Goal: Check status: Check status

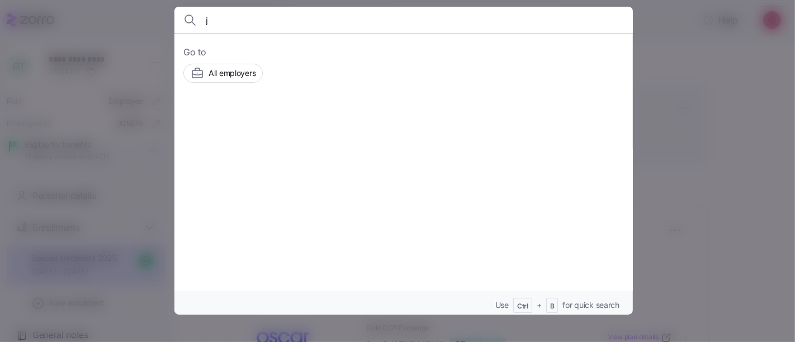
scroll to position [154, 0]
type input "jeff hutcheson"
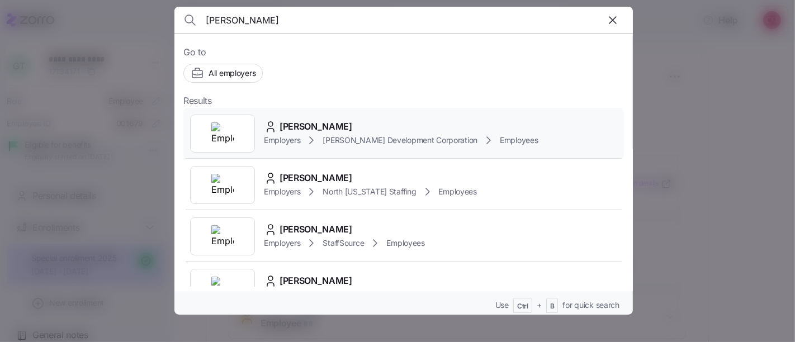
click at [242, 133] on div at bounding box center [222, 134] width 65 height 38
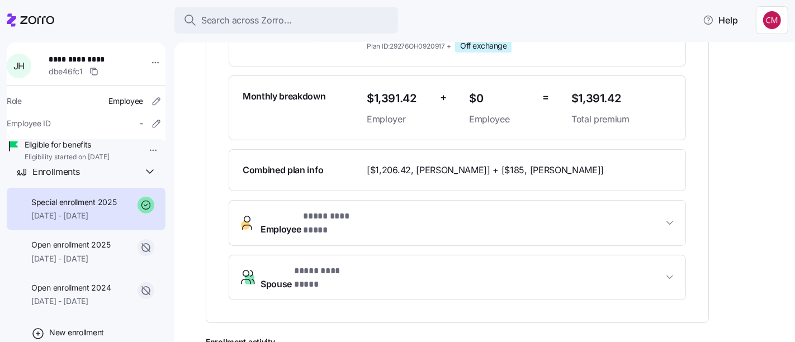
scroll to position [57, 0]
click at [101, 263] on span "[DATE] - [DATE]" at bounding box center [70, 257] width 79 height 11
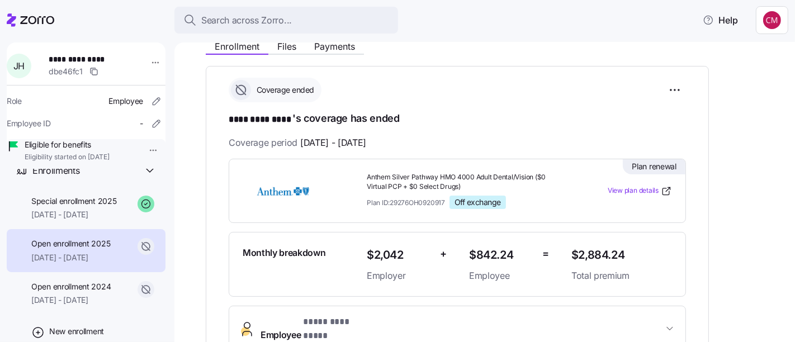
scroll to position [148, 0]
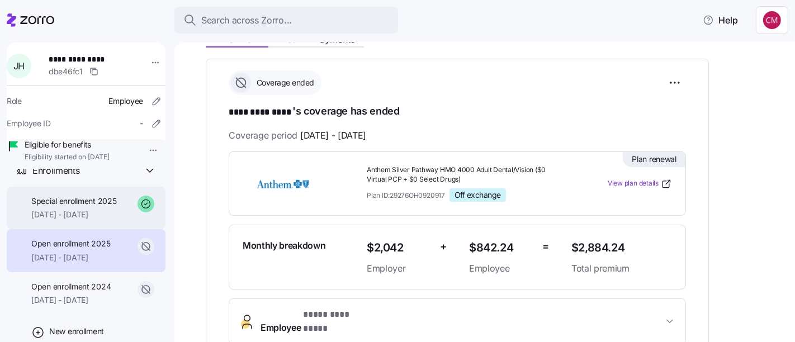
click at [88, 207] on span "Special enrollment 2025" at bounding box center [74, 201] width 86 height 11
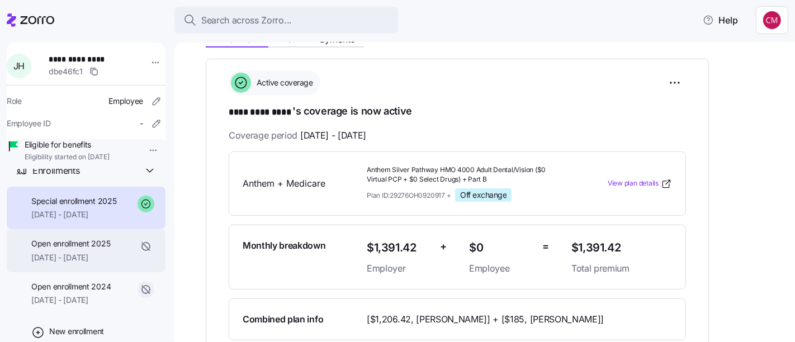
click at [78, 249] on span "Open enrollment 2025" at bounding box center [70, 243] width 79 height 11
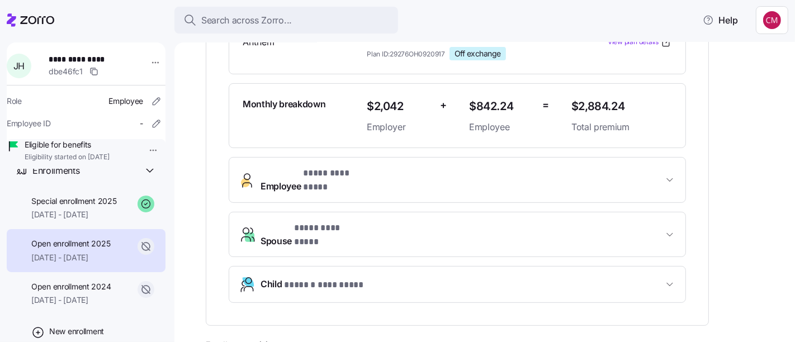
scroll to position [292, 0]
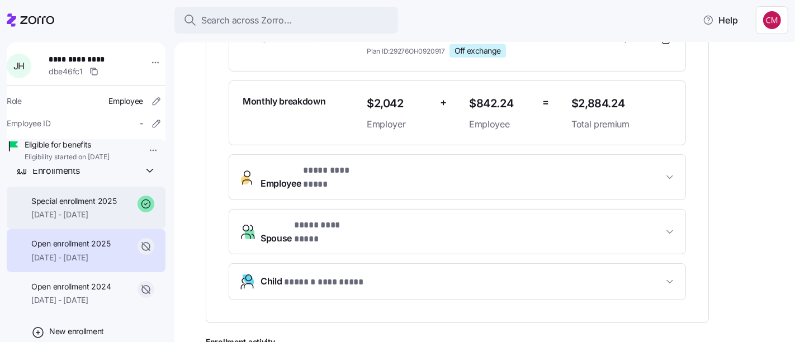
click at [95, 220] on span "[DATE] - [DATE]" at bounding box center [74, 214] width 86 height 11
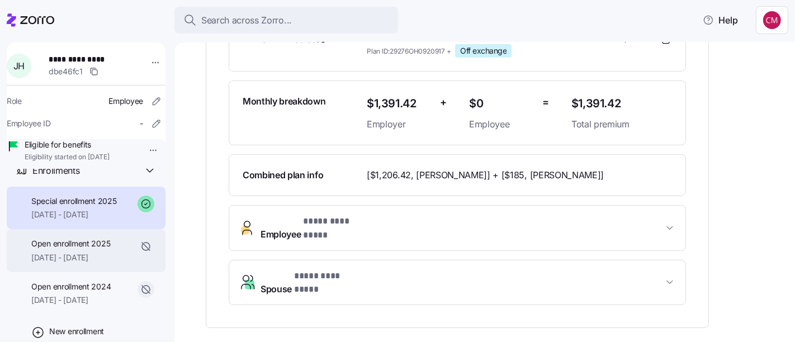
click at [103, 249] on span "Open enrollment 2025" at bounding box center [70, 243] width 79 height 11
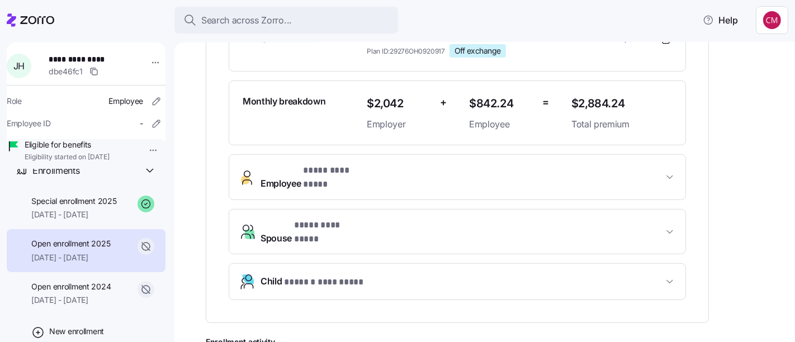
click at [291, 276] on span "* ****** ********* *" at bounding box center [324, 283] width 81 height 14
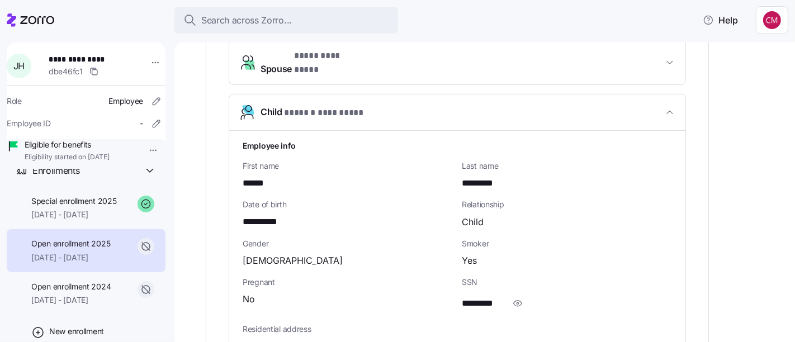
scroll to position [461, 0]
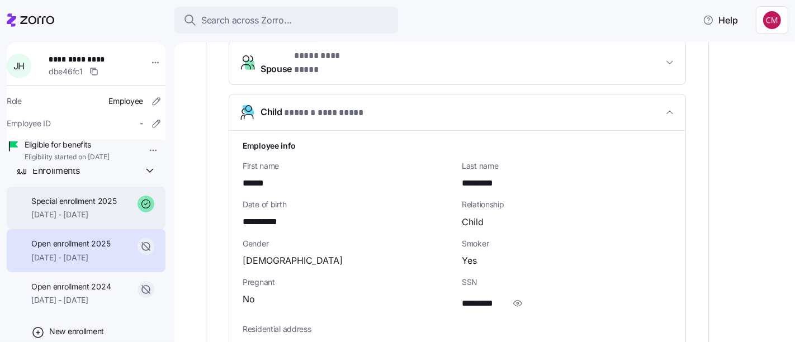
click at [86, 221] on div "Special enrollment 2025 [DATE] - [DATE]" at bounding box center [74, 208] width 86 height 25
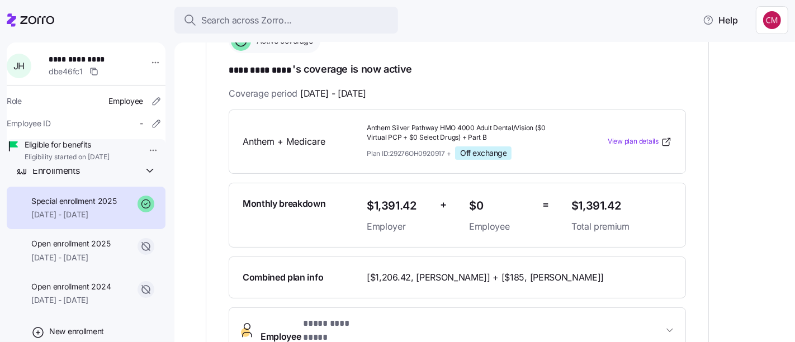
scroll to position [188, 0]
